Goal: Complete application form

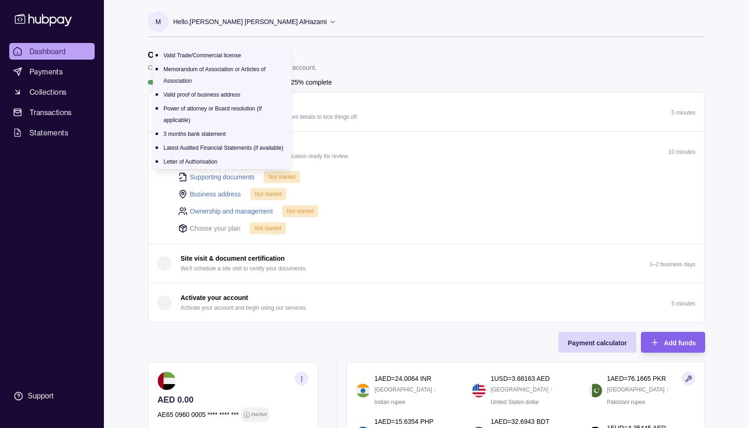
click at [242, 173] on link "Supporting documents" at bounding box center [222, 177] width 65 height 10
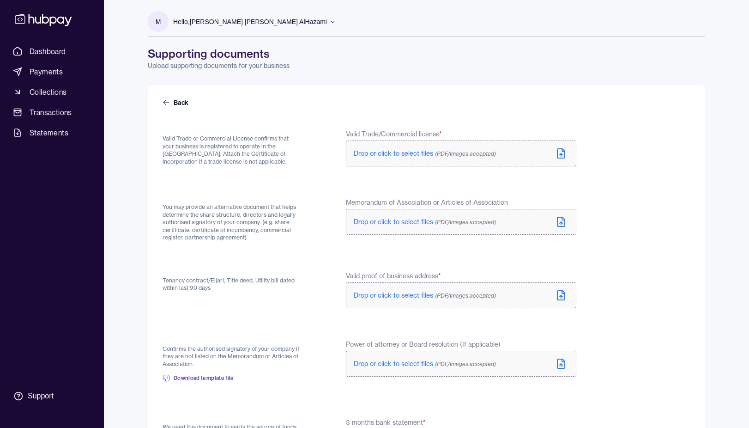
click at [377, 152] on span "Drop or click to select files (PDF/Images accepted)" at bounding box center [425, 153] width 142 height 8
click at [426, 227] on label "Drop or click to select files (PDF/Images accepted)" at bounding box center [461, 222] width 231 height 26
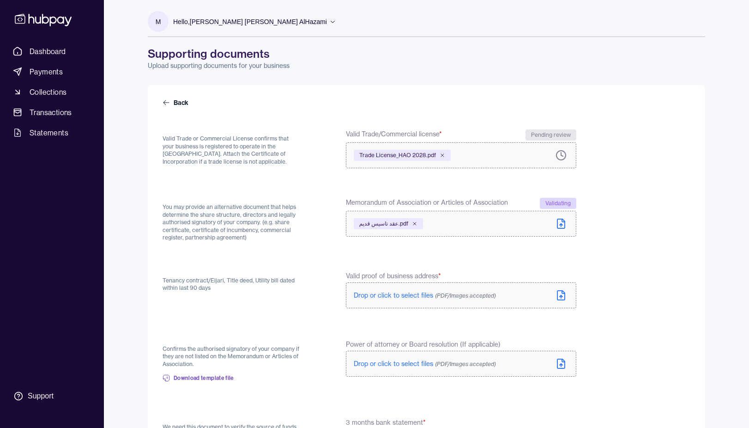
click at [377, 292] on span "Drop or click to select files (PDF/Images accepted)" at bounding box center [425, 295] width 142 height 8
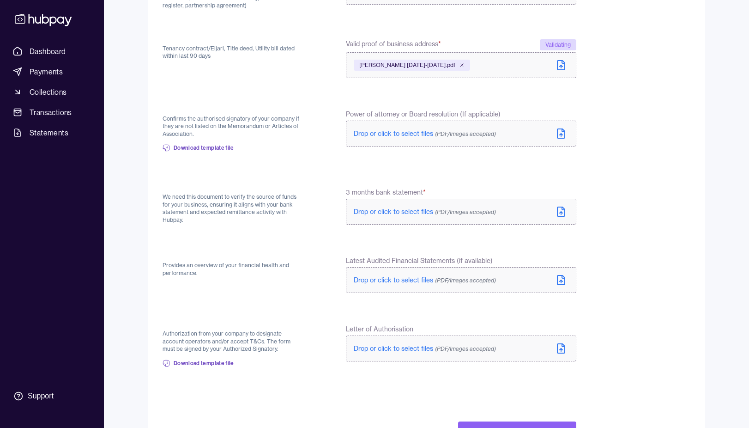
scroll to position [269, 0]
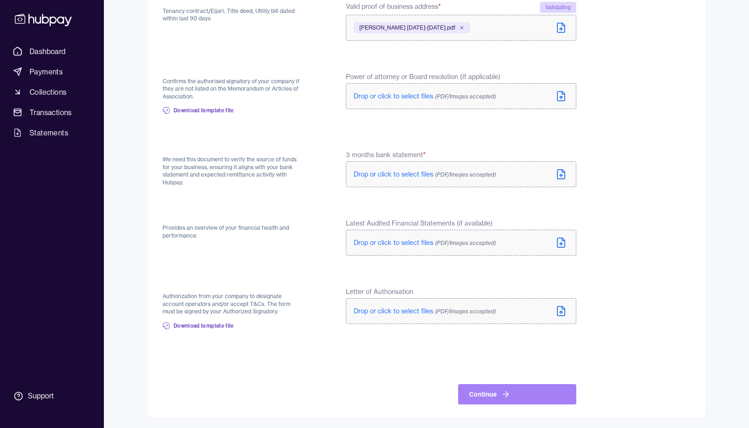
click at [479, 391] on button "Continue" at bounding box center [517, 394] width 118 height 20
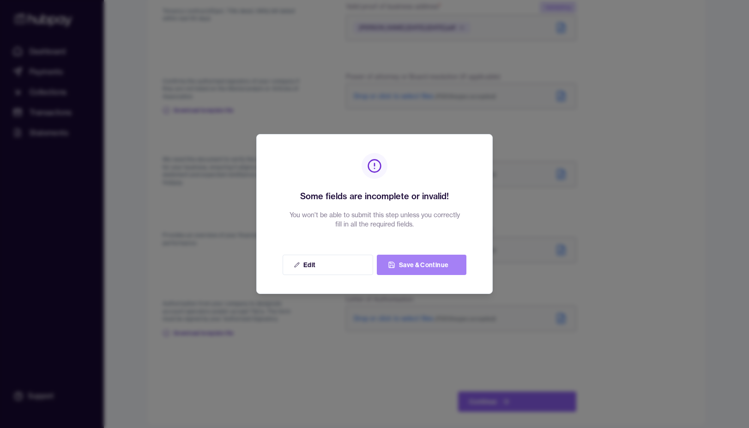
click at [419, 268] on button "Save & Continue" at bounding box center [422, 265] width 90 height 20
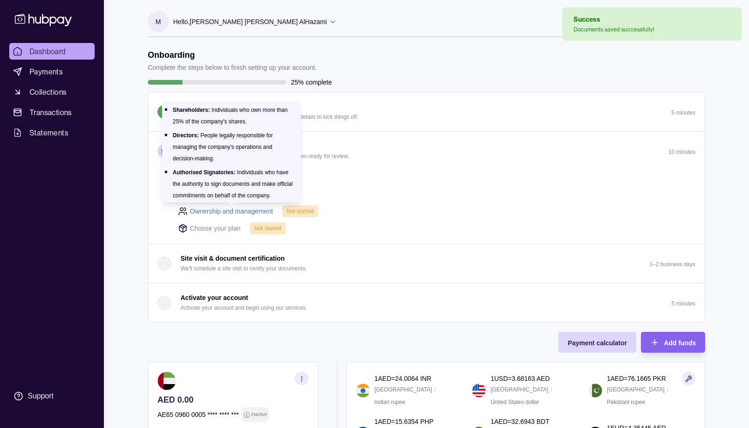
click at [226, 193] on p "Authorised Signatories: Individuals who have the authority to sign documents an…" at bounding box center [233, 184] width 120 height 30
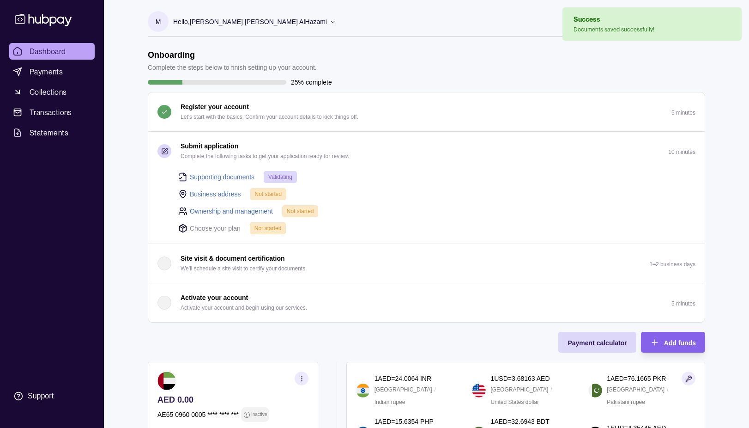
click at [232, 194] on link "Business address" at bounding box center [215, 194] width 51 height 10
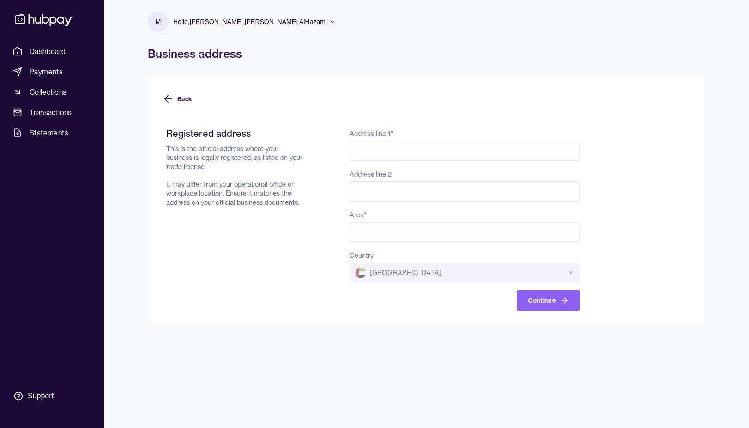
click at [380, 149] on input "Address line 1 *" at bounding box center [465, 150] width 231 height 20
type input "*"
type input "*********"
type input "*****"
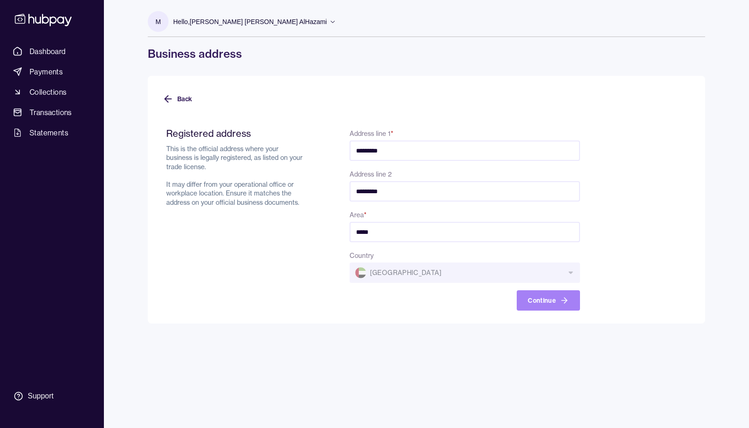
click at [543, 303] on button "Continue" at bounding box center [548, 300] width 63 height 20
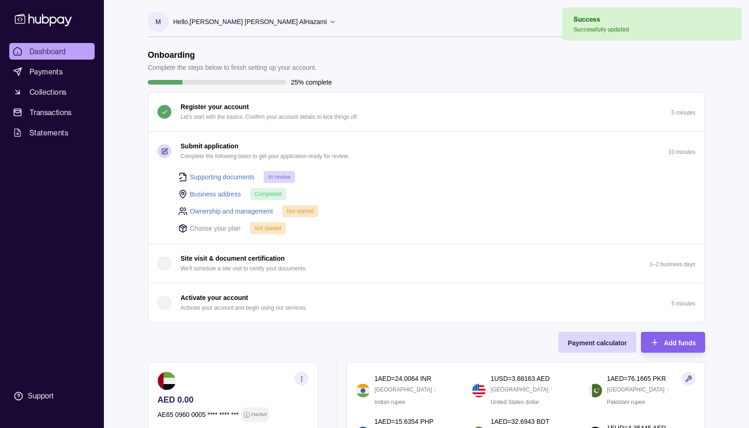
click at [260, 214] on link "Ownership and management" at bounding box center [231, 211] width 83 height 10
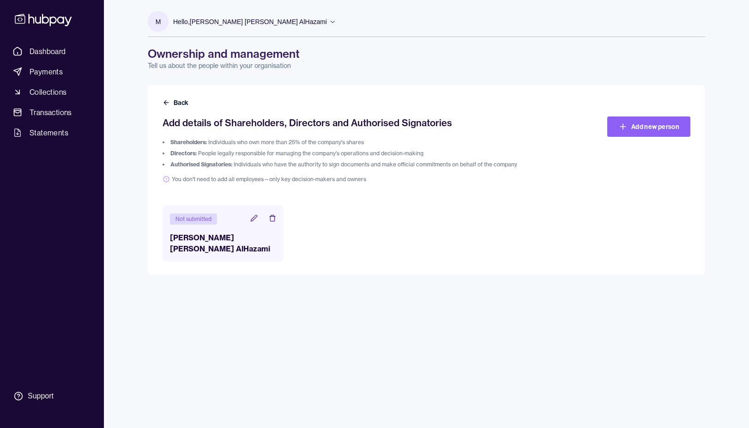
click at [252, 221] on icon at bounding box center [254, 218] width 6 height 6
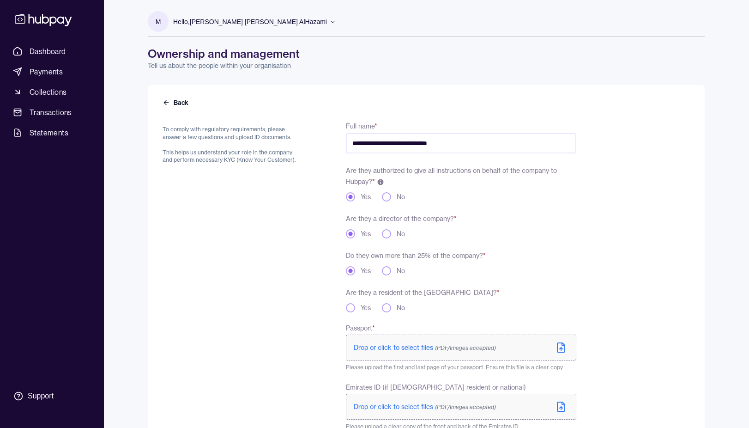
click at [354, 308] on button "Yes" at bounding box center [350, 307] width 9 height 9
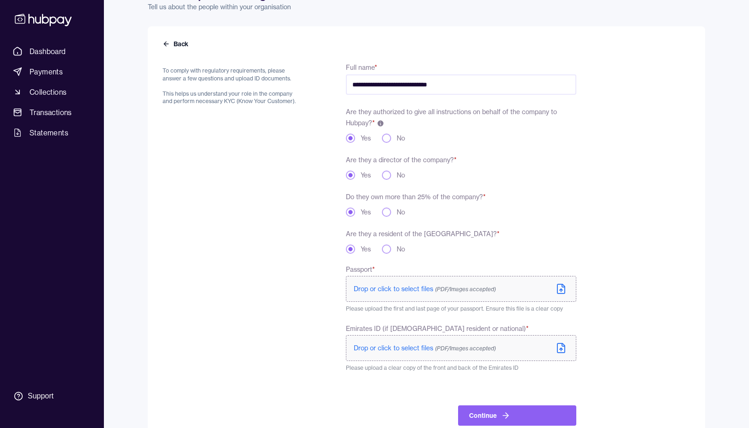
scroll to position [80, 0]
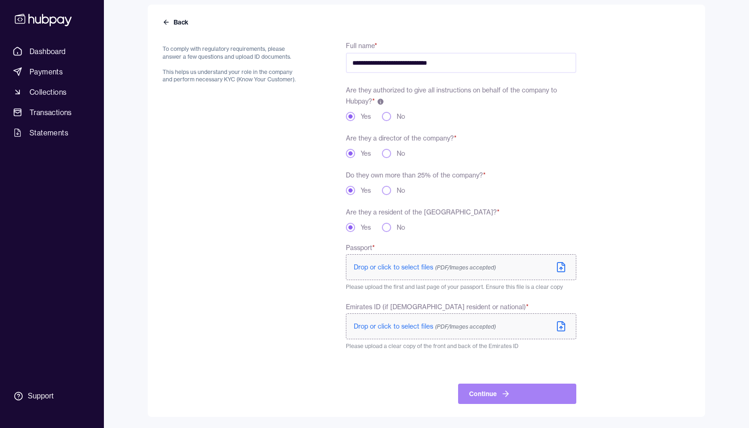
click at [499, 393] on button "Continue" at bounding box center [517, 393] width 118 height 20
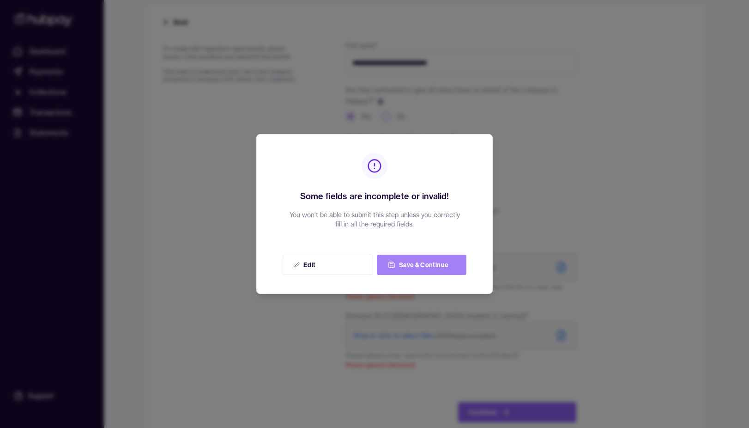
click at [420, 269] on button "Save & Continue" at bounding box center [422, 265] width 90 height 20
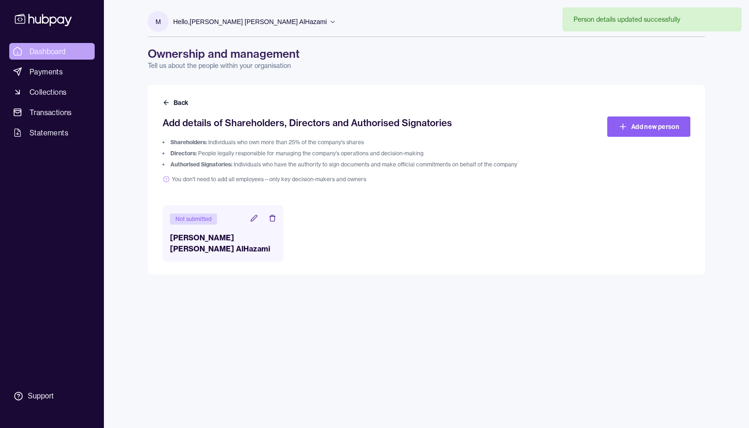
click at [73, 56] on link "Dashboard" at bounding box center [51, 51] width 85 height 17
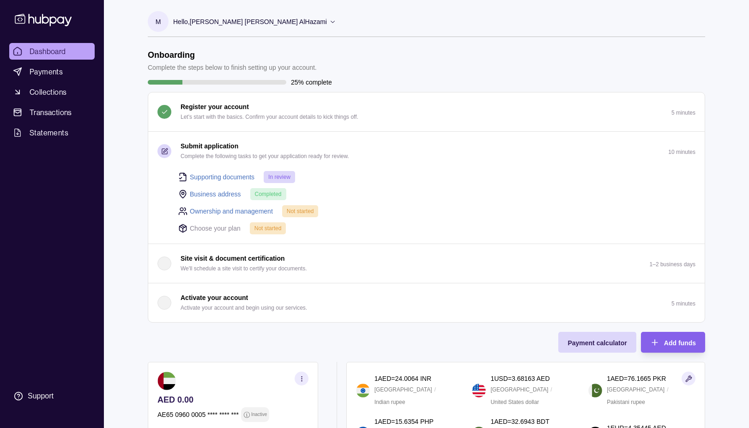
click at [220, 172] on link "Supporting documents" at bounding box center [222, 177] width 65 height 10
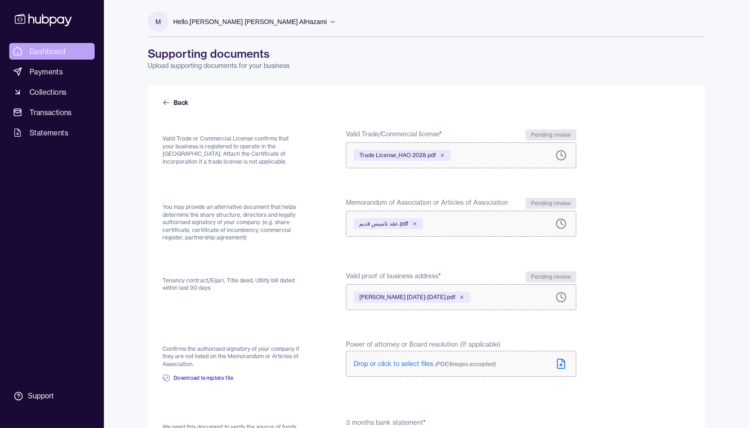
click at [61, 48] on span "Dashboard" at bounding box center [48, 51] width 36 height 11
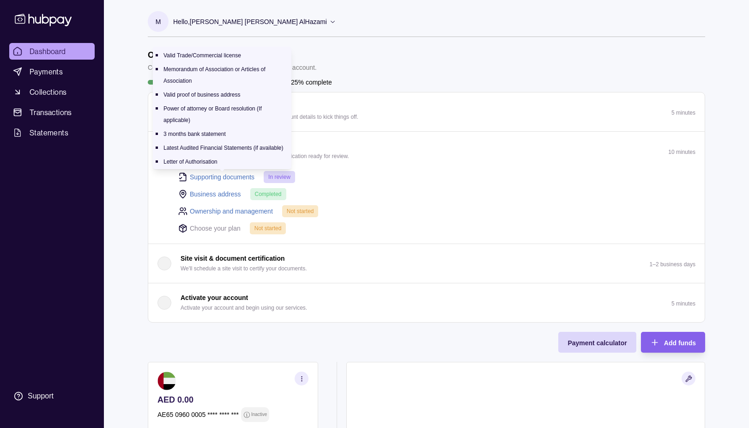
click at [240, 176] on link "Supporting documents" at bounding box center [222, 177] width 65 height 10
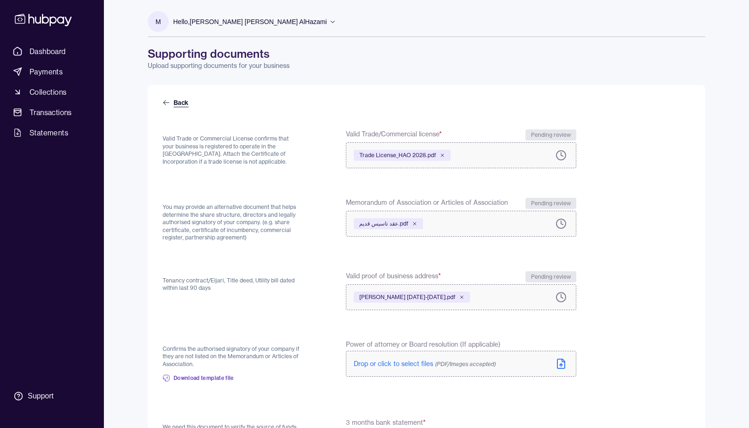
click at [169, 100] on icon at bounding box center [166, 102] width 7 height 7
